Goal: Navigation & Orientation: Find specific page/section

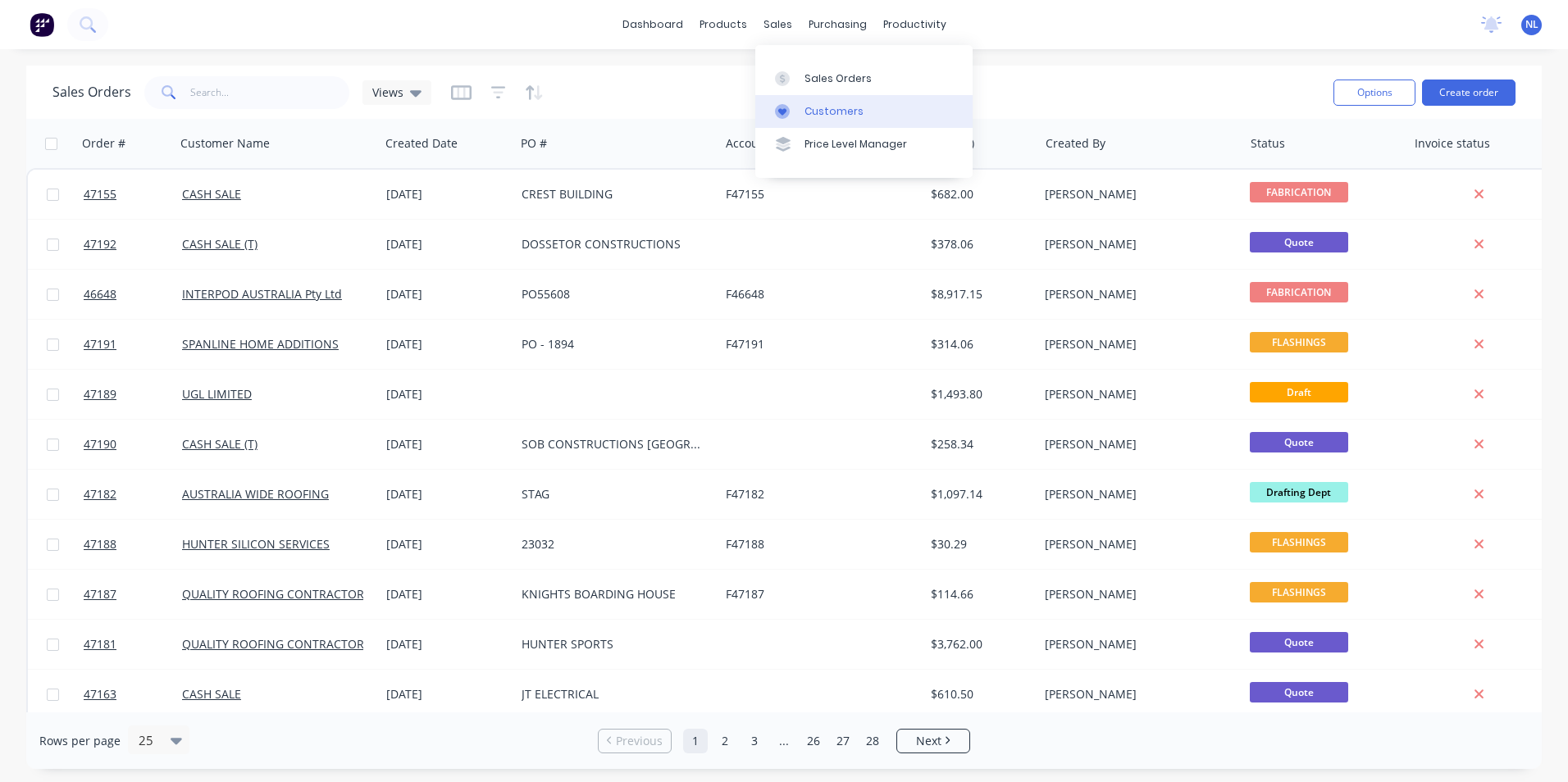
click at [802, 115] on link "Customers" at bounding box center [864, 111] width 218 height 33
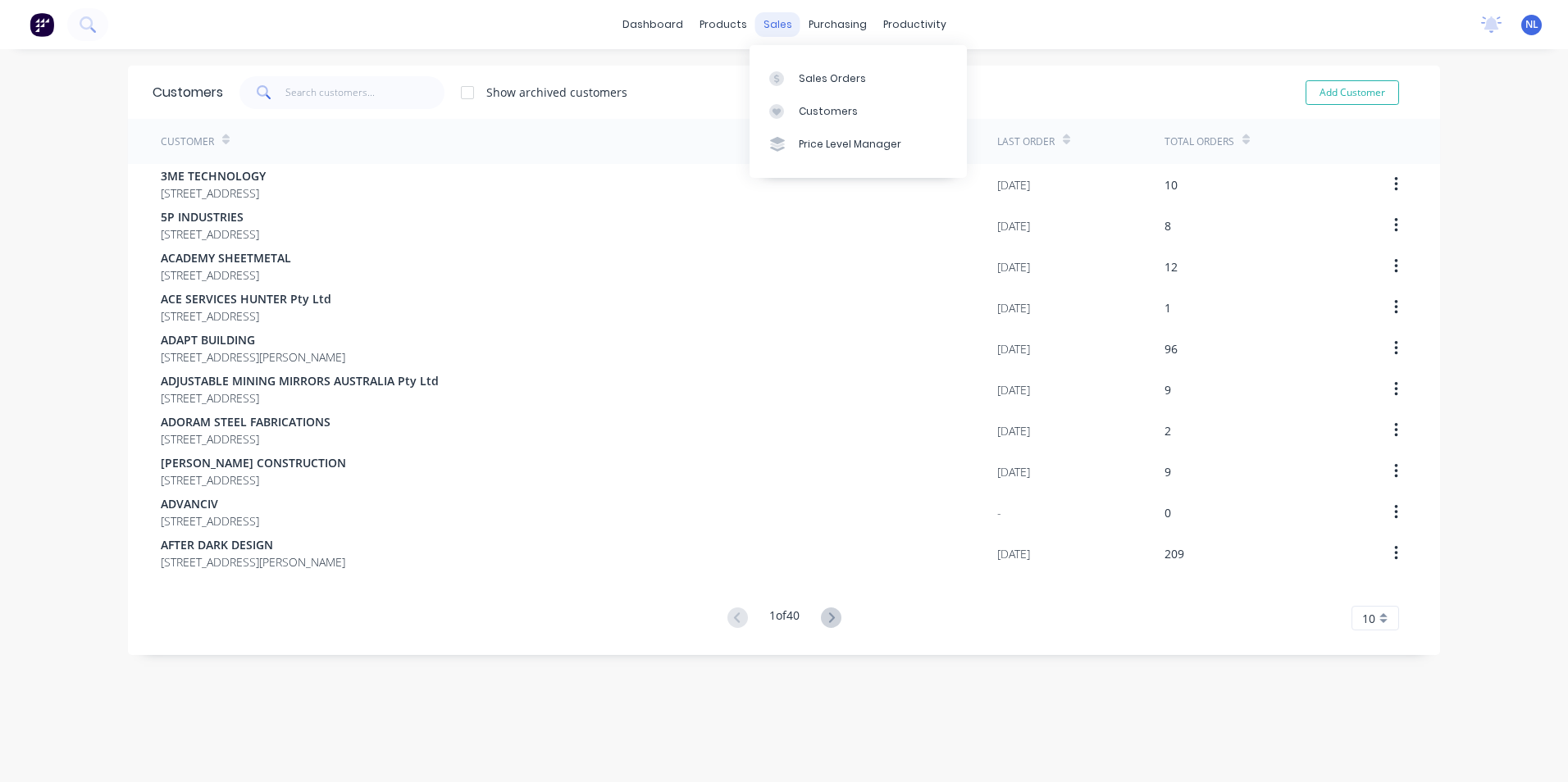
click at [770, 25] on div "sales" at bounding box center [778, 24] width 45 height 24
click at [828, 71] on div "Sales Orders" at bounding box center [833, 79] width 67 height 15
